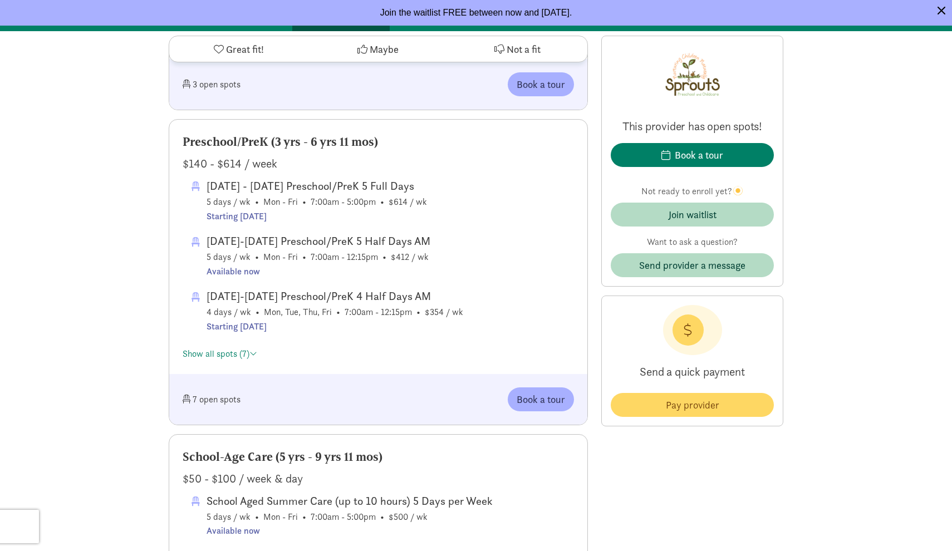
scroll to position [1199, 0]
click at [538, 405] on span "Book a tour" at bounding box center [541, 399] width 48 height 15
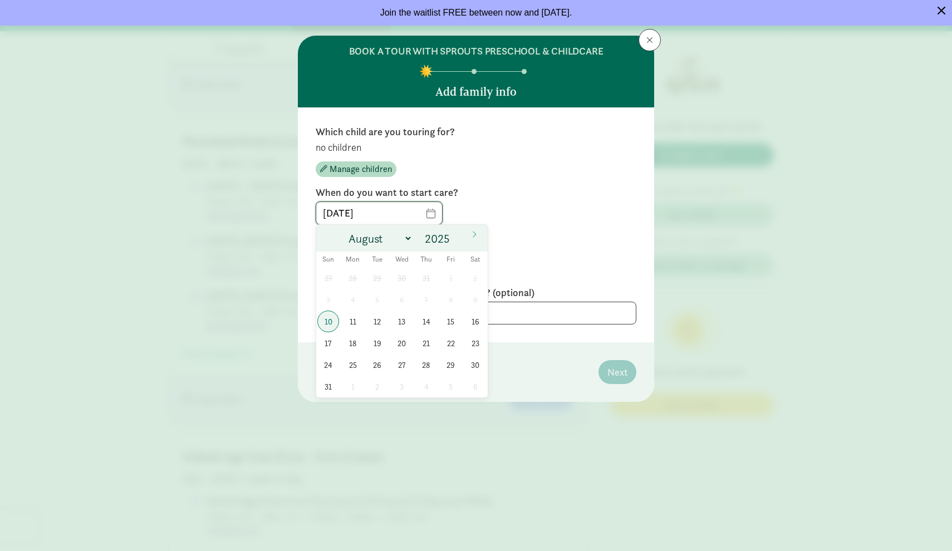
click at [425, 211] on input "[DATE]" at bounding box center [379, 213] width 126 height 22
select select "11"
click at [351, 276] on span "1" at bounding box center [353, 278] width 22 height 22
type input "[DATE]"
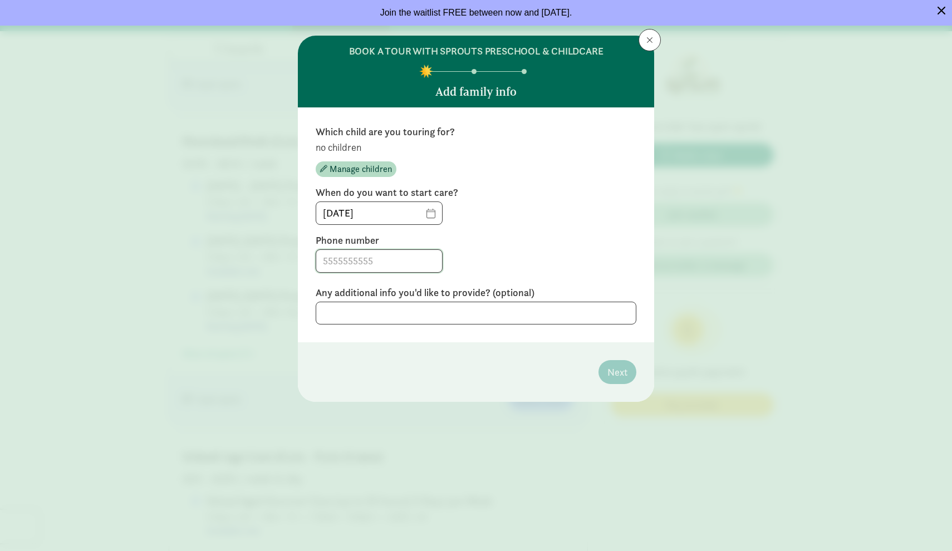
click at [354, 259] on input at bounding box center [379, 261] width 126 height 22
type input "4254809043"
click at [346, 148] on p "no children" at bounding box center [476, 147] width 321 height 13
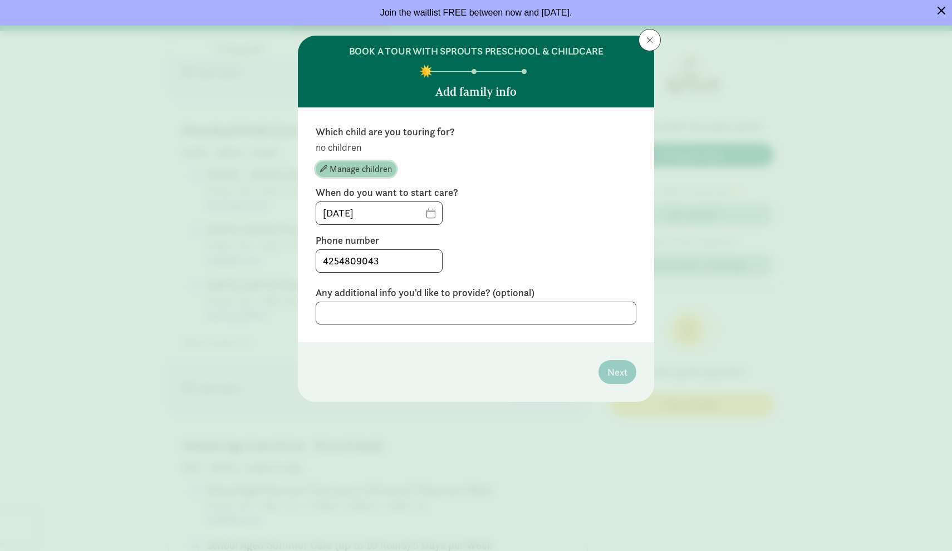
click at [345, 170] on span "Manage children" at bounding box center [361, 169] width 62 height 13
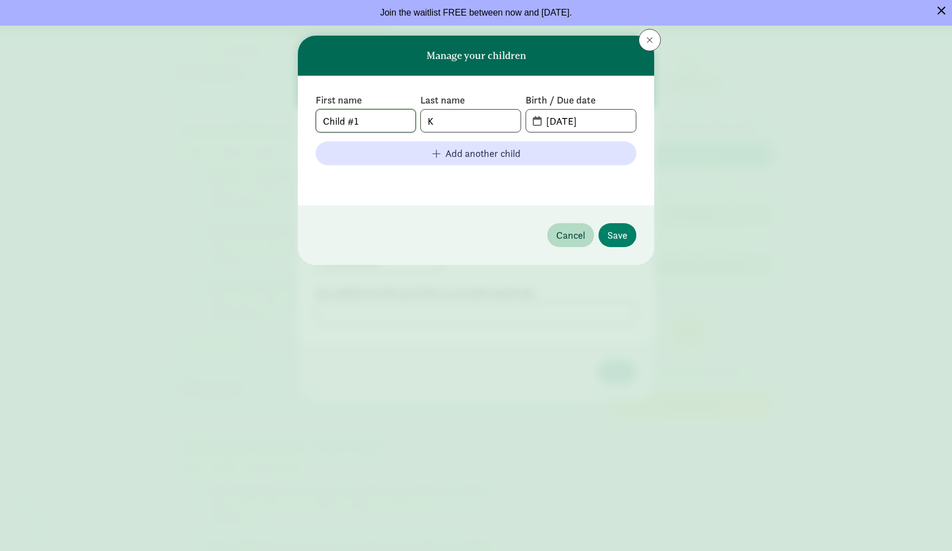
click at [361, 121] on input "Child #1" at bounding box center [365, 121] width 99 height 22
type input "C"
type input "yoga"
drag, startPoint x: 366, startPoint y: 118, endPoint x: 442, endPoint y: 122, distance: 75.3
click at [442, 122] on input "K" at bounding box center [470, 121] width 99 height 22
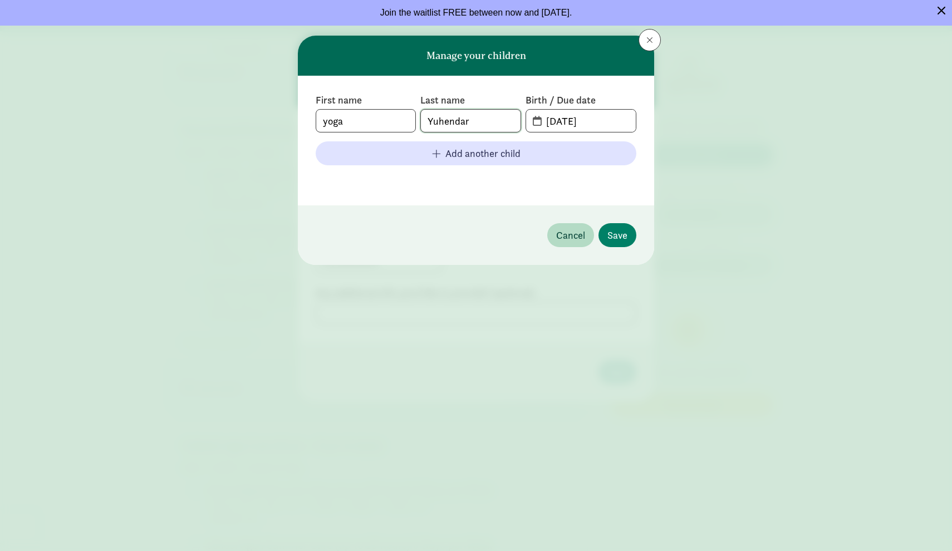
type input "Yuhendar"
drag, startPoint x: 442, startPoint y: 122, endPoint x: 540, endPoint y: 121, distance: 98.0
click at [540, 121] on input "[DATE]" at bounding box center [588, 121] width 96 height 22
click at [536, 120] on span "[DATE]" at bounding box center [581, 121] width 110 height 22
click at [580, 119] on input "[DATE]" at bounding box center [588, 121] width 96 height 22
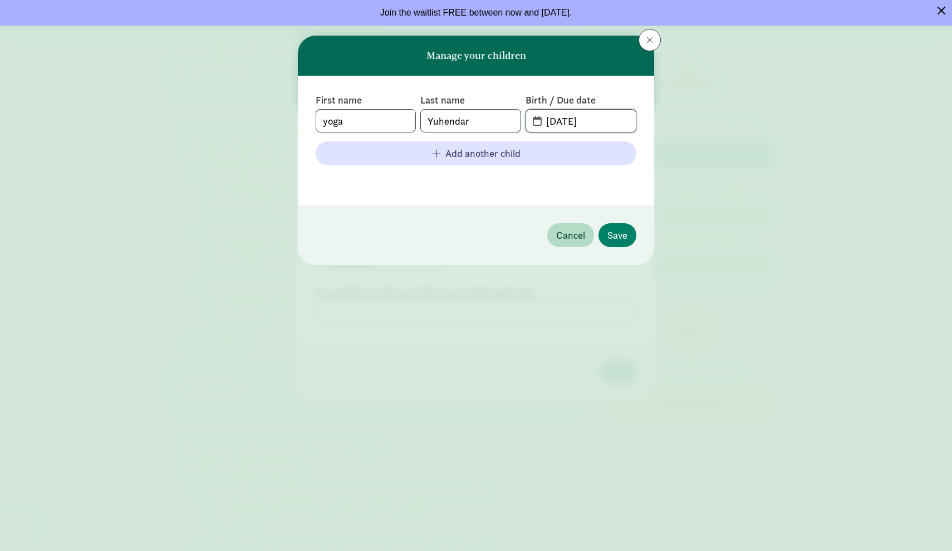
click at [593, 121] on input "[DATE]" at bounding box center [588, 121] width 96 height 22
click at [596, 121] on input "[DATE]" at bounding box center [588, 121] width 96 height 22
click at [569, 121] on input "[DATE]" at bounding box center [588, 121] width 96 height 22
click at [556, 120] on input "[DATE]" at bounding box center [588, 121] width 96 height 22
type input "[DATE]"
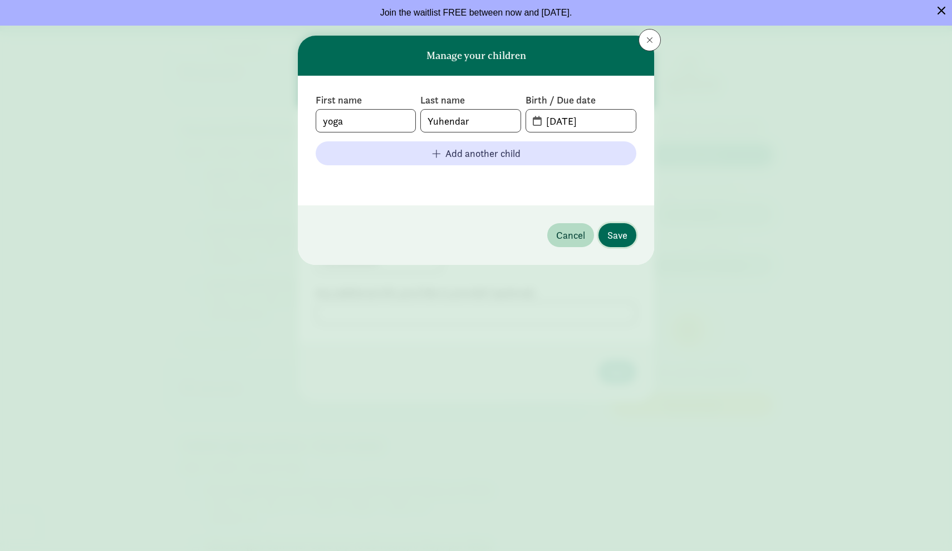
click at [628, 236] on button "Save" at bounding box center [618, 235] width 38 height 24
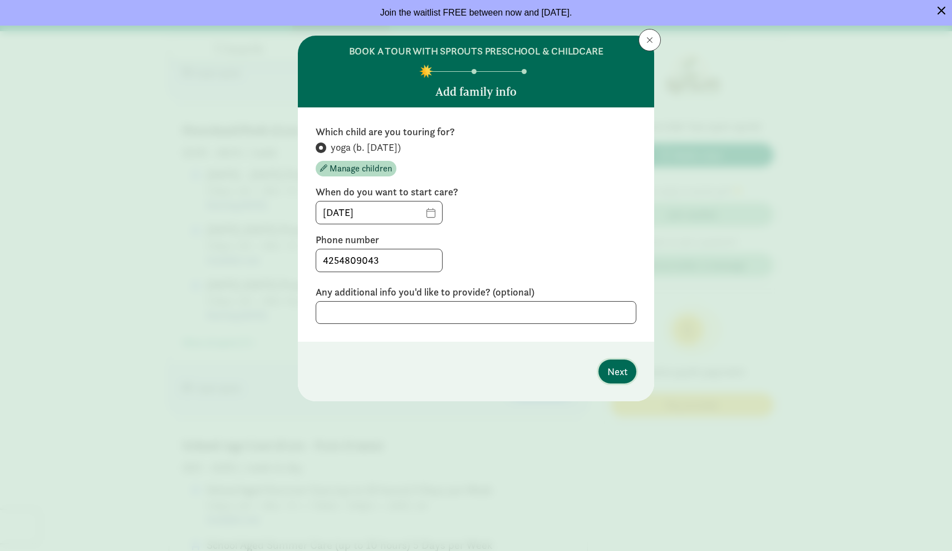
click at [622, 369] on span "Next" at bounding box center [618, 371] width 20 height 15
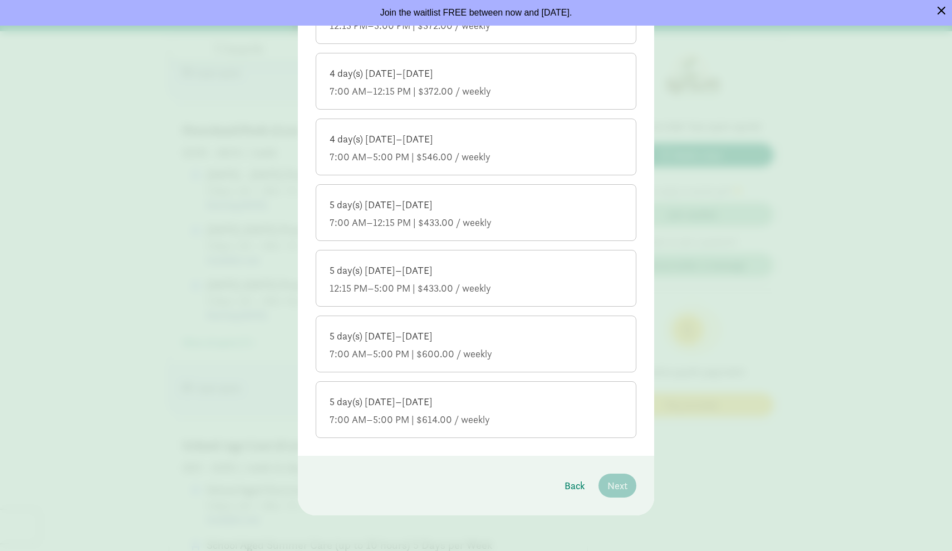
scroll to position [754, 0]
click at [419, 420] on div "7:00 AM–5:00 PM | $614.00 / weekly" at bounding box center [476, 419] width 293 height 13
click at [0, 0] on input "5 day(s) [DATE]–[DATE] 7:00 AM–5:00 PM | $614.00 / weekly" at bounding box center [0, 0] width 0 height 0
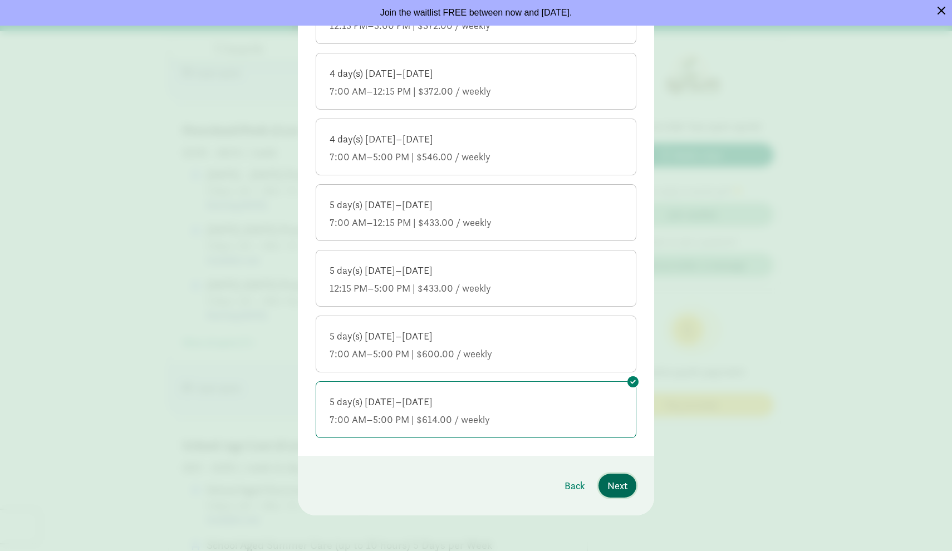
click at [617, 483] on span "Next" at bounding box center [618, 485] width 20 height 15
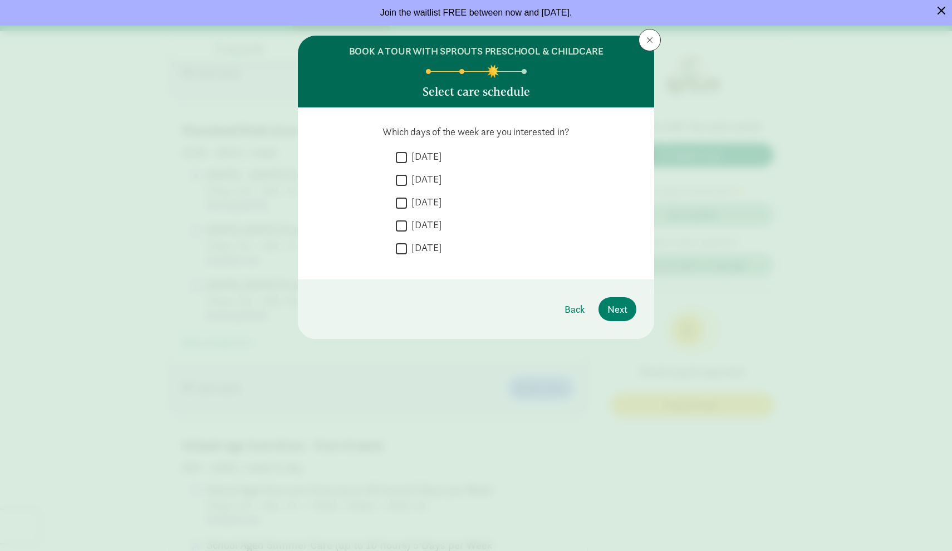
click at [400, 154] on input "[DATE]" at bounding box center [401, 157] width 11 height 15
click at [399, 157] on input "[DATE]" at bounding box center [401, 157] width 11 height 15
checkbox input "false"
click at [401, 181] on input "[DATE]" at bounding box center [401, 180] width 11 height 15
checkbox input "true"
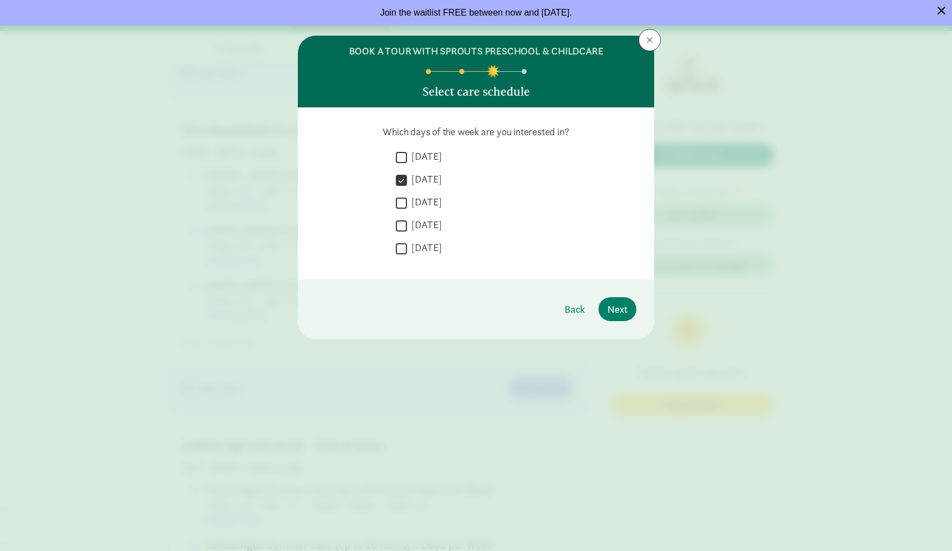
click at [402, 222] on input "[DATE]" at bounding box center [401, 225] width 11 height 15
checkbox input "true"
click at [609, 312] on span "Next" at bounding box center [618, 309] width 20 height 15
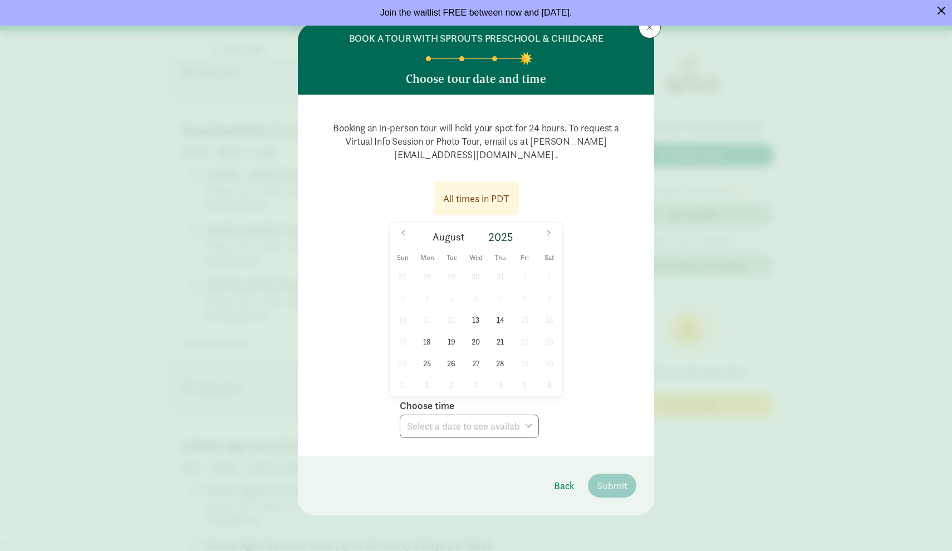
scroll to position [13, 0]
click at [451, 366] on span "26" at bounding box center [452, 364] width 22 height 22
click at [476, 362] on span "27" at bounding box center [476, 364] width 22 height 22
click at [498, 365] on span "28" at bounding box center [501, 364] width 22 height 22
click at [448, 364] on span "26" at bounding box center [452, 364] width 22 height 22
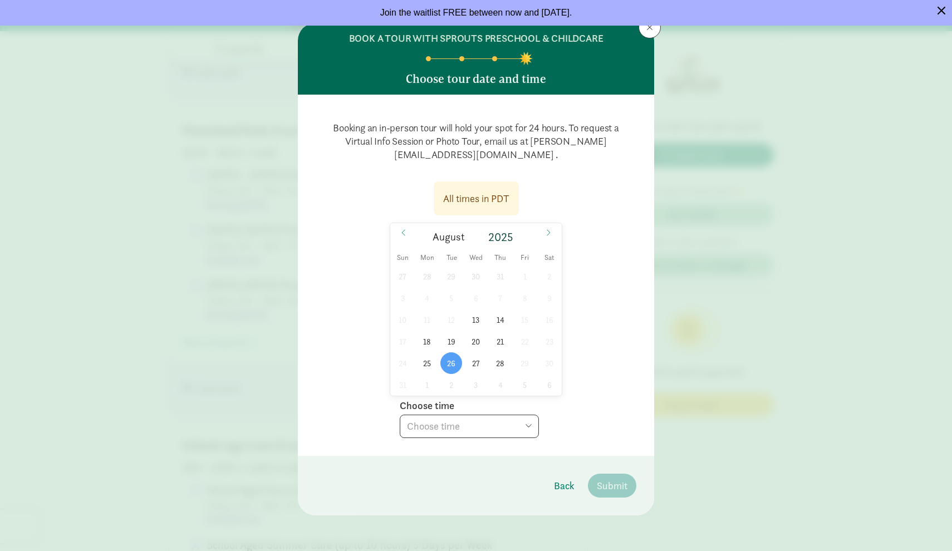
select select "[DATE]T15:00:00.000-07:00"
click at [605, 492] on span "Submit" at bounding box center [612, 485] width 31 height 15
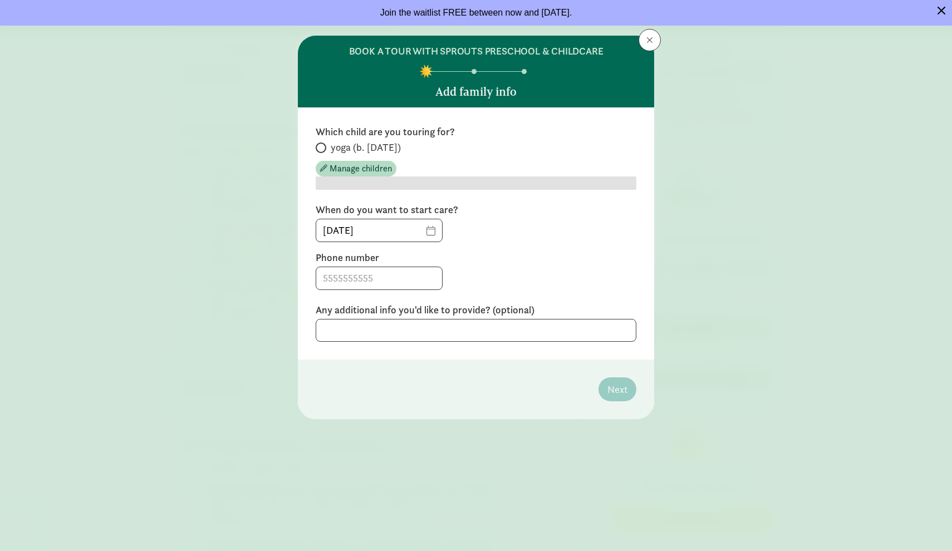
scroll to position [0, 0]
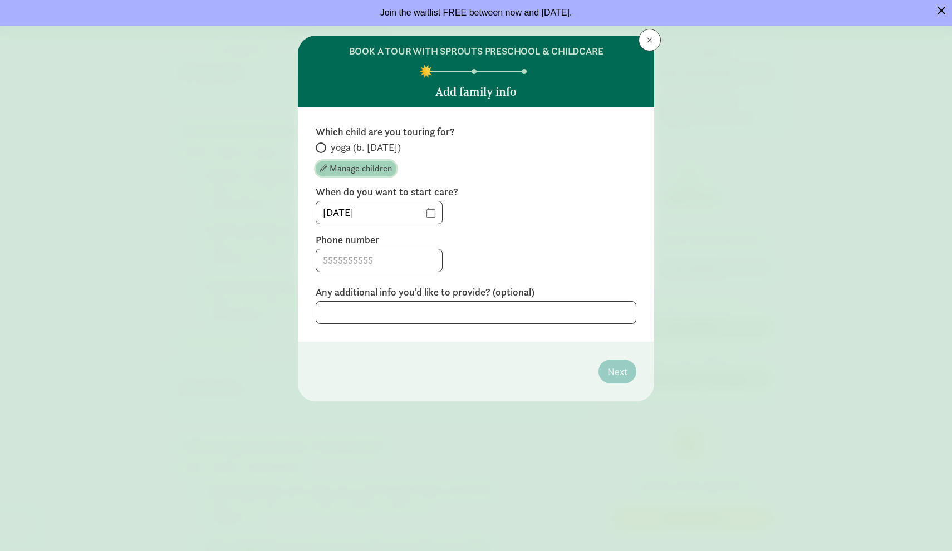
click at [349, 167] on span "Manage children" at bounding box center [361, 168] width 62 height 13
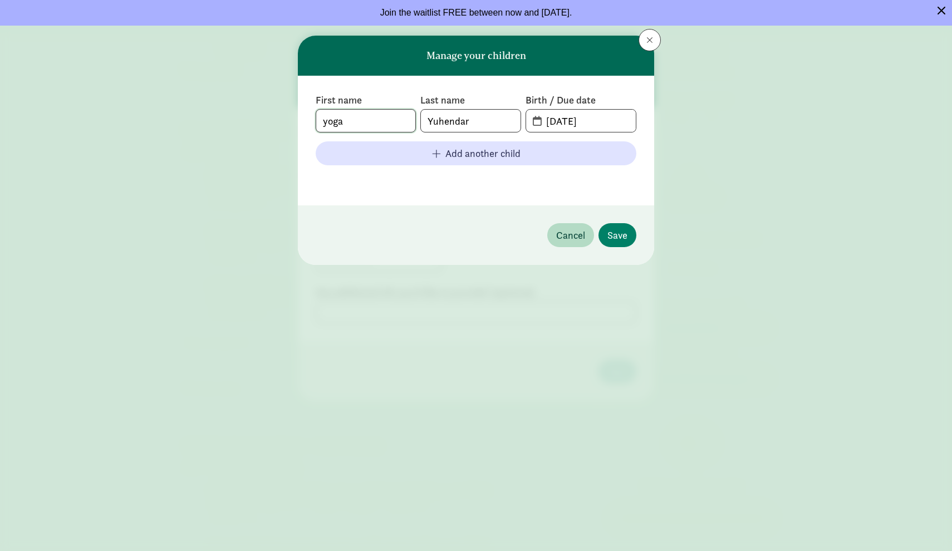
click at [353, 125] on input "yoga" at bounding box center [365, 121] width 99 height 22
drag, startPoint x: 353, startPoint y: 125, endPoint x: 375, endPoint y: 172, distance: 51.3
click at [375, 172] on div "First name yoga Last name [PERSON_NAME] Birth / Due date [DATE] Add another chi…" at bounding box center [476, 141] width 321 height 94
click at [360, 120] on input "yoga" at bounding box center [365, 121] width 99 height 22
click at [394, 124] on input "yugan" at bounding box center [365, 121] width 99 height 22
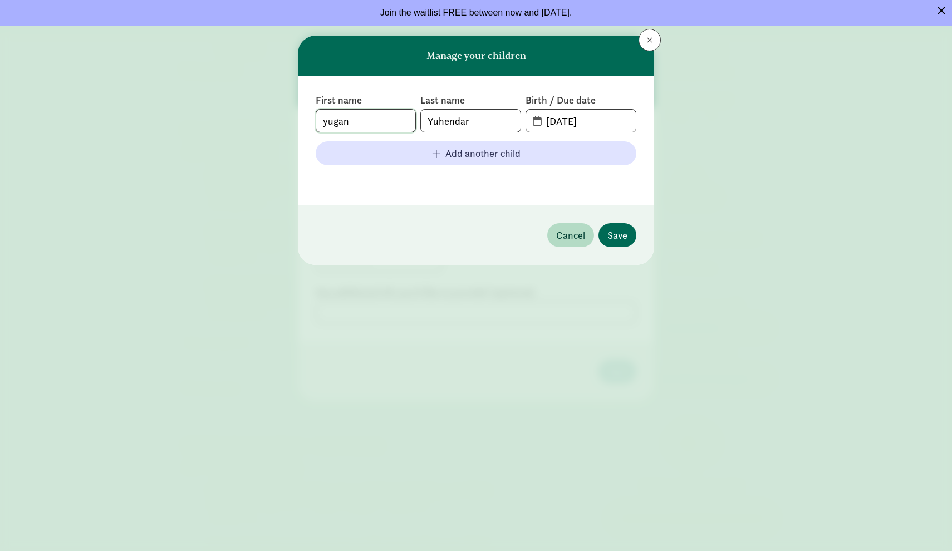
type input "yugan"
click at [612, 233] on span "Save" at bounding box center [618, 235] width 20 height 15
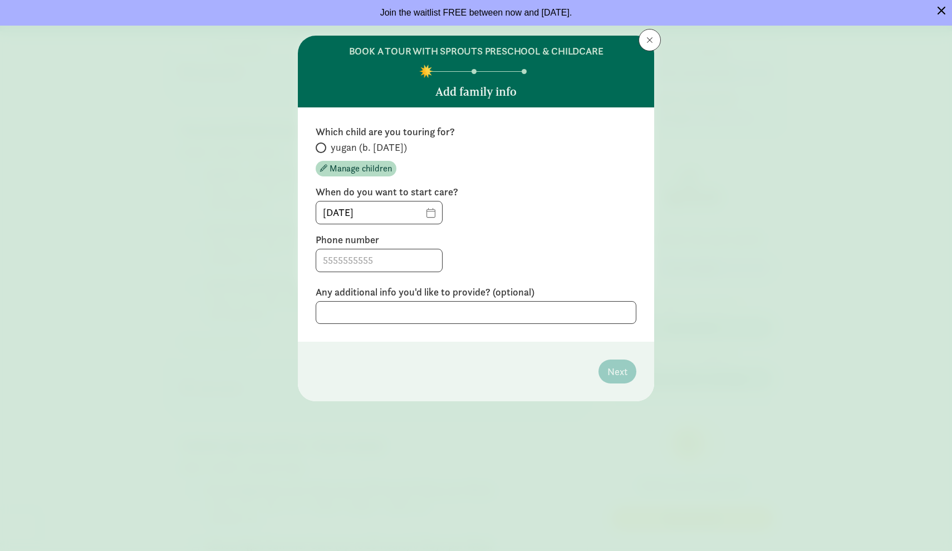
click at [323, 146] on span at bounding box center [321, 148] width 11 height 11
click at [323, 146] on input "yugan (b. [DATE])" at bounding box center [319, 147] width 7 height 7
radio input "true"
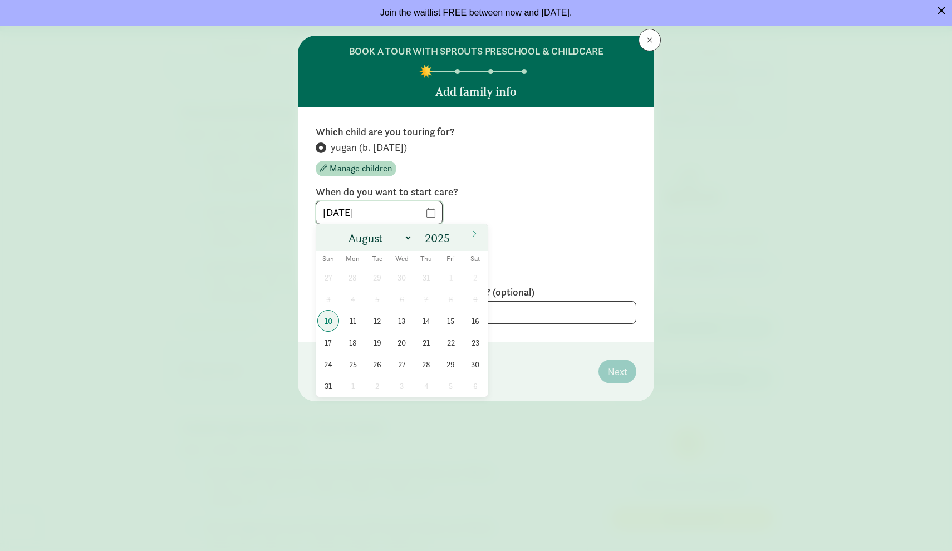
click at [428, 214] on input "[DATE]" at bounding box center [379, 213] width 126 height 22
select select "11"
click at [356, 281] on span "1" at bounding box center [353, 278] width 22 height 22
type input "[DATE]"
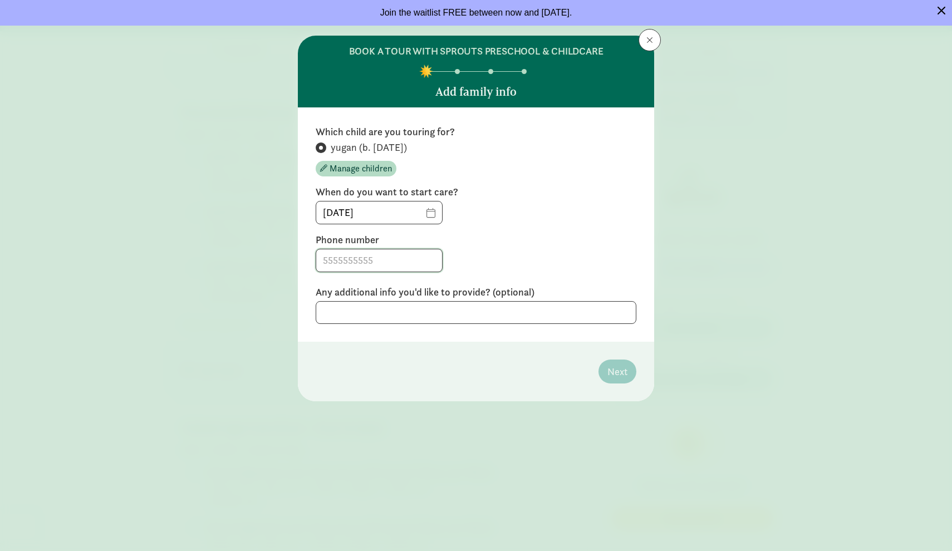
click at [340, 265] on input at bounding box center [379, 261] width 126 height 22
type input "425"
type input "4254809043"
click at [611, 370] on span "Next" at bounding box center [618, 371] width 20 height 15
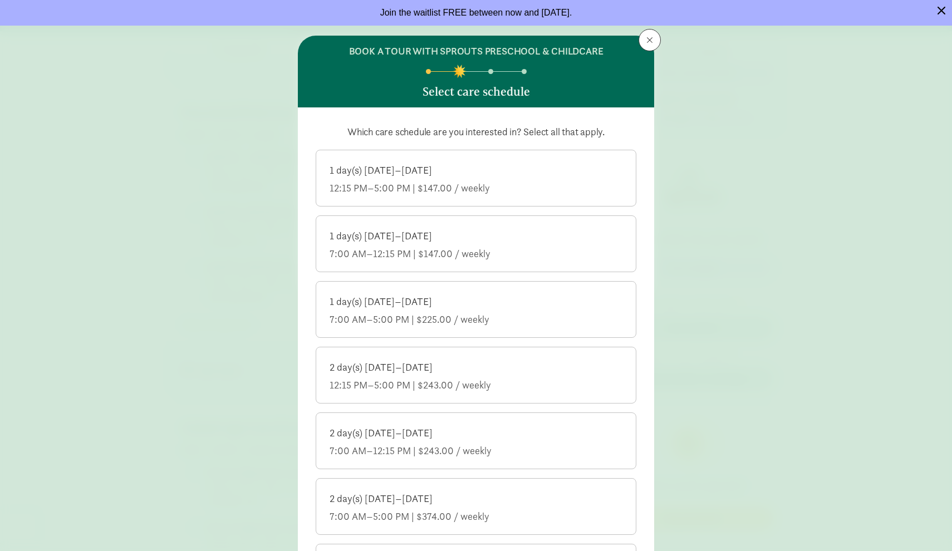
scroll to position [0, 0]
click at [651, 38] on span at bounding box center [650, 40] width 7 height 9
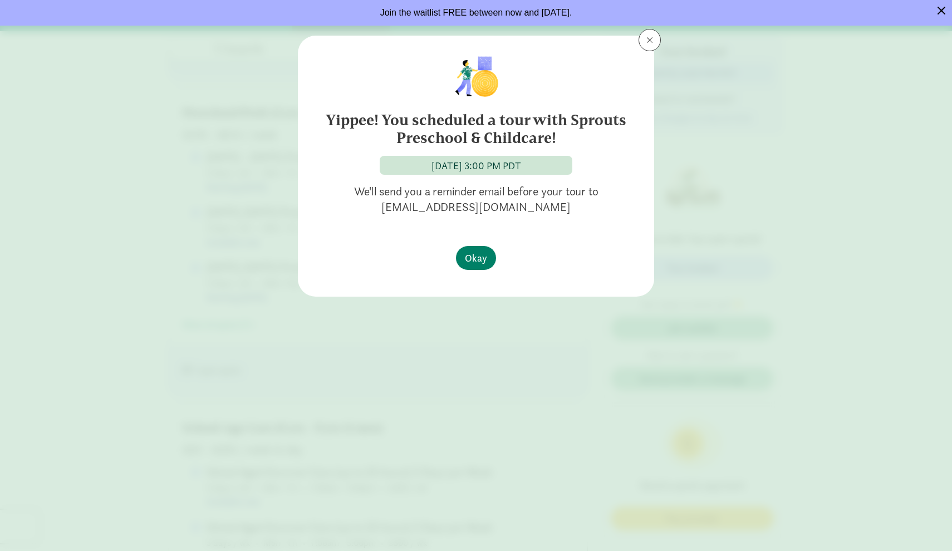
click at [938, 8] on icon "Dismiss banner" at bounding box center [942, 11] width 8 height 8
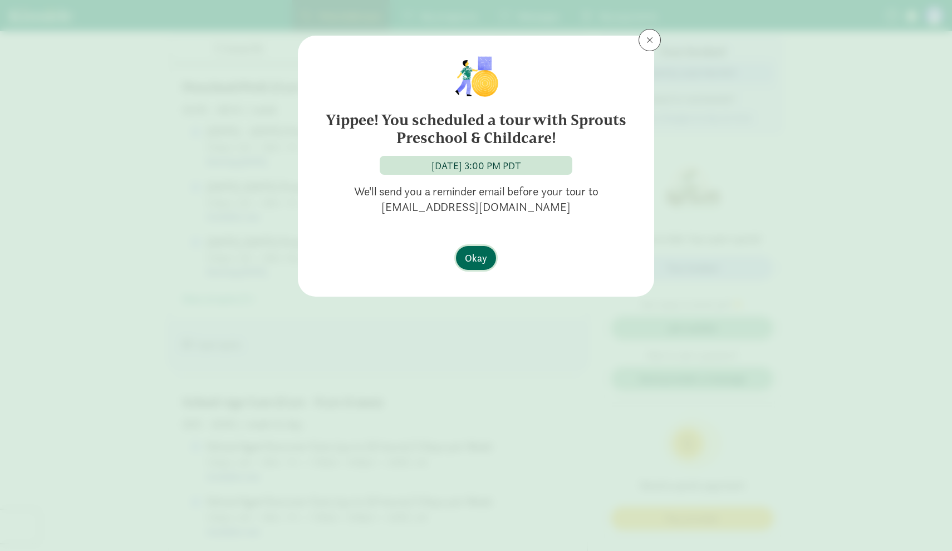
click at [473, 263] on span "Okay" at bounding box center [476, 258] width 22 height 15
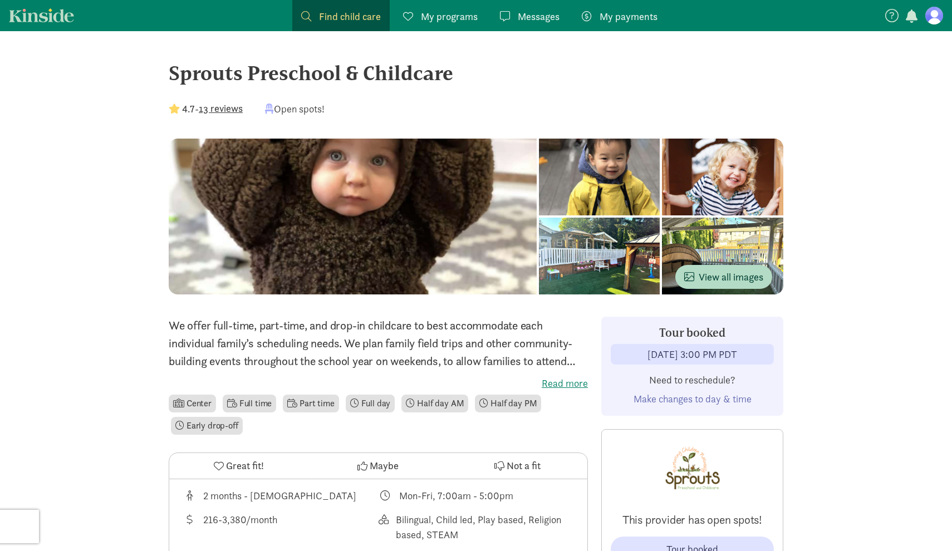
click at [432, 16] on span "My programs" at bounding box center [449, 16] width 57 height 15
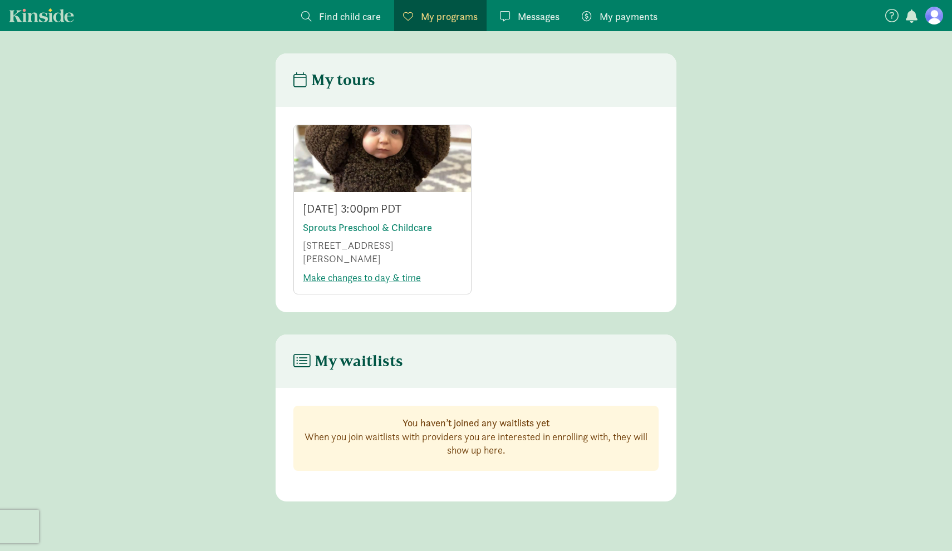
click at [58, 16] on link "Kinside" at bounding box center [41, 15] width 65 height 14
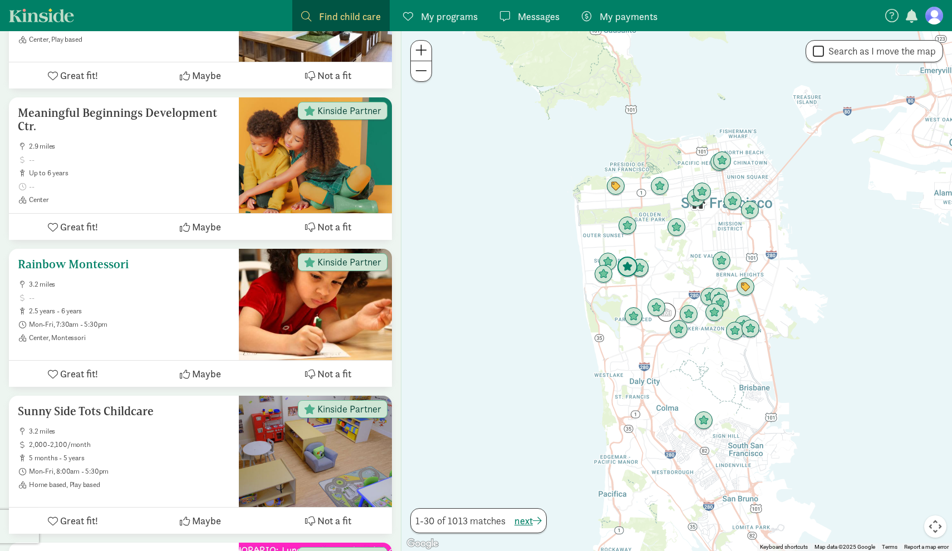
scroll to position [2084, 0]
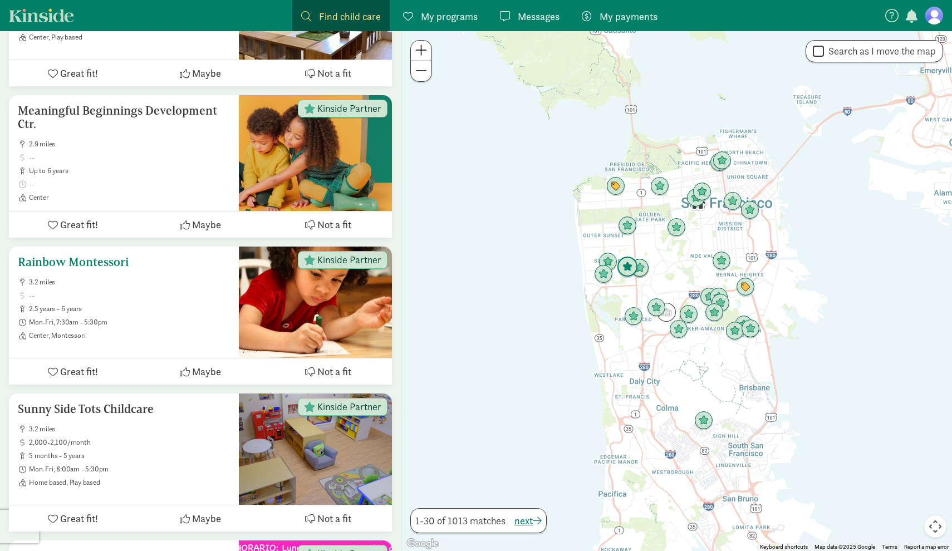
click at [141, 297] on ul "3.2 miles 2.5 years - 6 years Mon-Fri, 7:30am - 5:30pm Center, Montessori" at bounding box center [124, 309] width 212 height 62
